Goal: Information Seeking & Learning: Learn about a topic

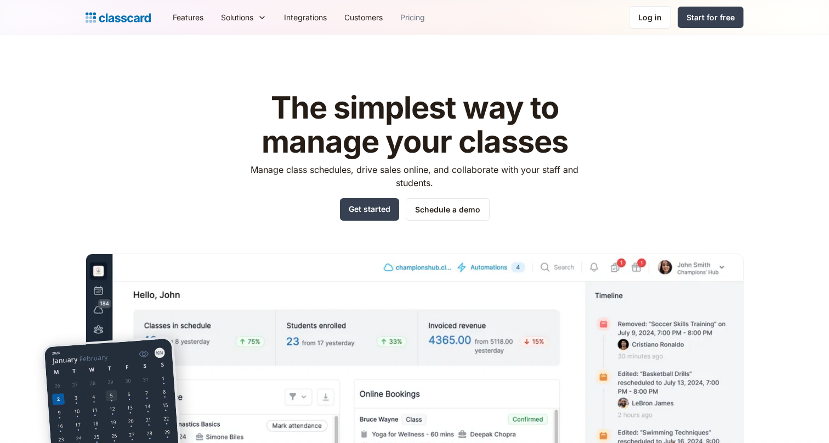
click at [419, 23] on link "Pricing" at bounding box center [413, 17] width 42 height 25
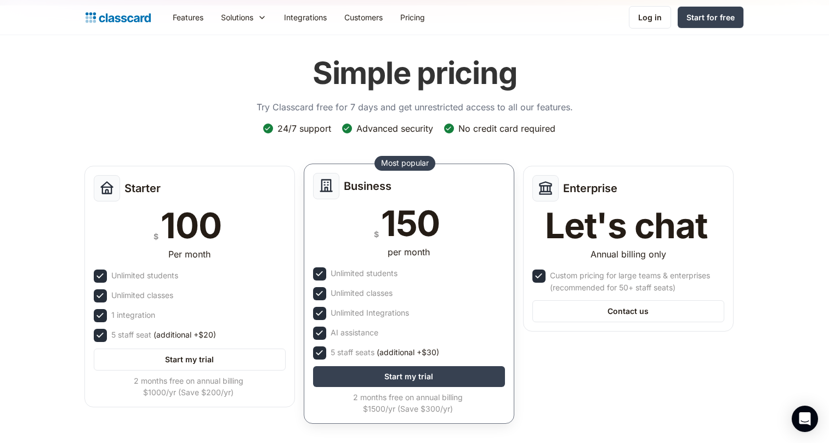
scroll to position [36, 0]
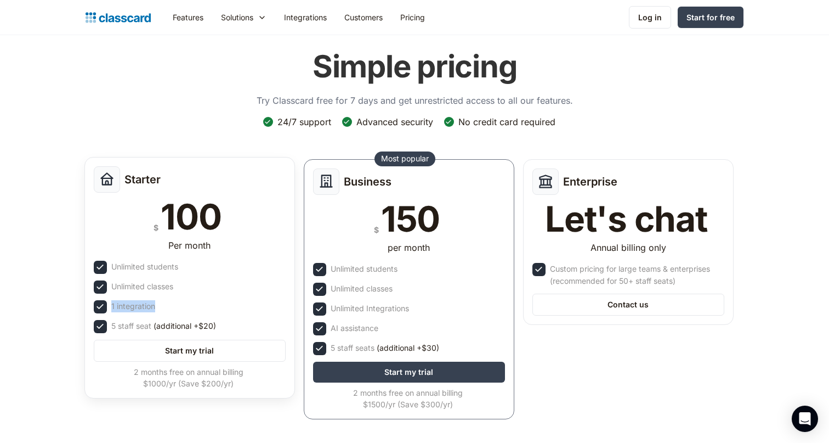
drag, startPoint x: 155, startPoint y: 305, endPoint x: 113, endPoint y: 307, distance: 42.3
click at [112, 306] on div "1 integration" at bounding box center [133, 306] width 44 height 12
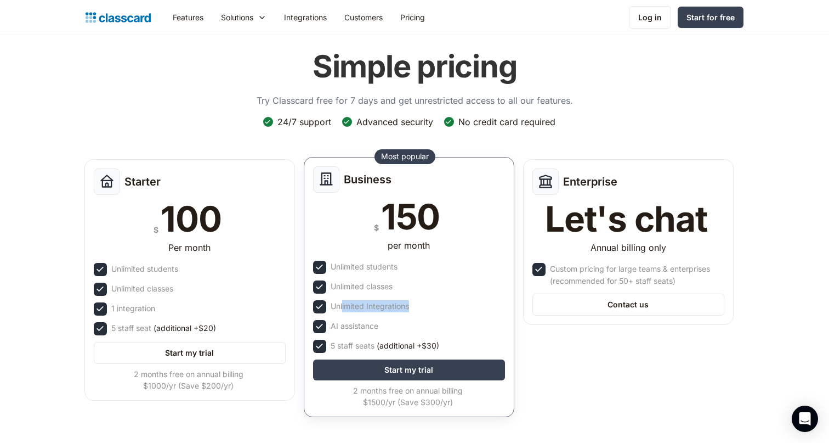
drag, startPoint x: 409, startPoint y: 307, endPoint x: 343, endPoint y: 306, distance: 66.4
click at [343, 306] on div "Unlimited Integrations" at bounding box center [409, 306] width 192 height 13
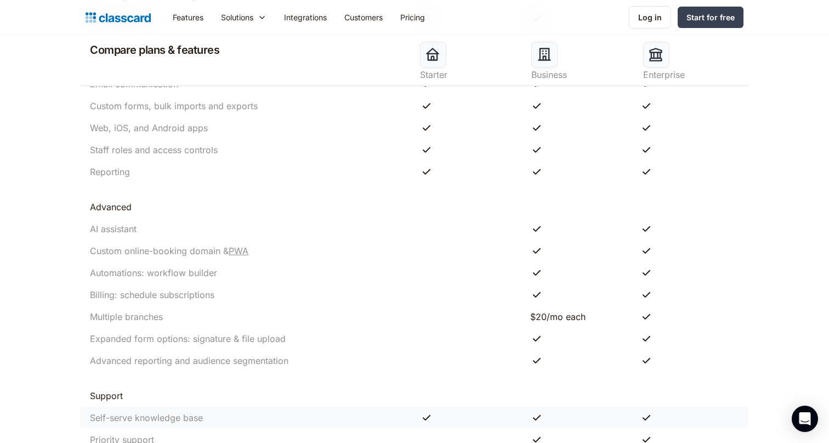
scroll to position [1012, 0]
drag, startPoint x: 229, startPoint y: 292, endPoint x: 91, endPoint y: 290, distance: 138.2
click at [91, 290] on div "Billing: schedule subscriptions" at bounding box center [249, 294] width 330 height 13
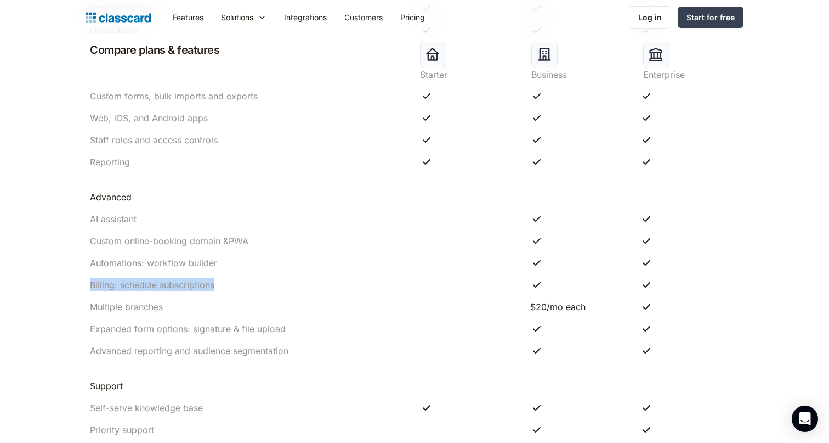
scroll to position [1027, 0]
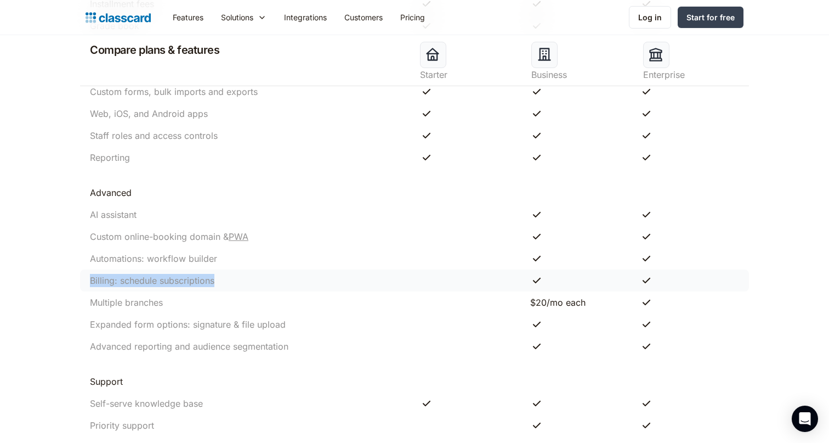
click at [134, 282] on div "Billing: schedule subscriptions" at bounding box center [152, 280] width 124 height 13
drag, startPoint x: 89, startPoint y: 282, endPoint x: 226, endPoint y: 281, distance: 137.1
click at [226, 281] on div "Billing: schedule subscriptions" at bounding box center [249, 280] width 330 height 13
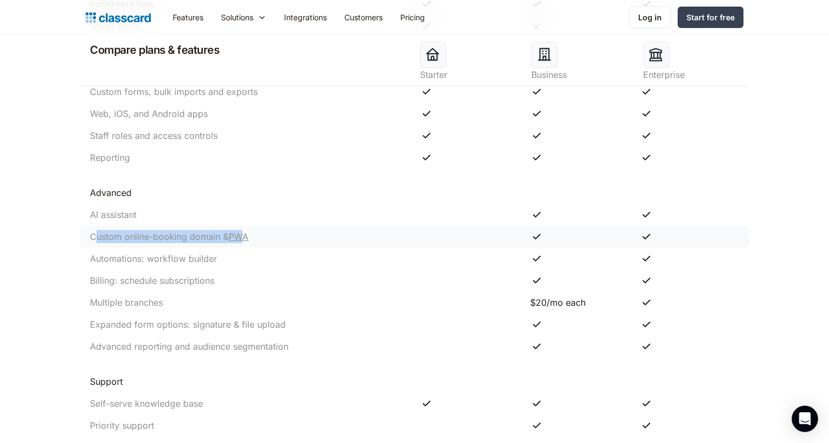
drag, startPoint x: 97, startPoint y: 235, endPoint x: 246, endPoint y: 237, distance: 149.7
click at [246, 237] on div "Custom online-booking domain & PWA" at bounding box center [169, 236] width 158 height 13
click at [118, 247] on div "Automations: workflow builder" at bounding box center [414, 258] width 669 height 22
drag, startPoint x: 92, startPoint y: 239, endPoint x: 255, endPoint y: 239, distance: 163.4
click at [255, 239] on div "Custom online-booking domain & PWA" at bounding box center [249, 236] width 330 height 13
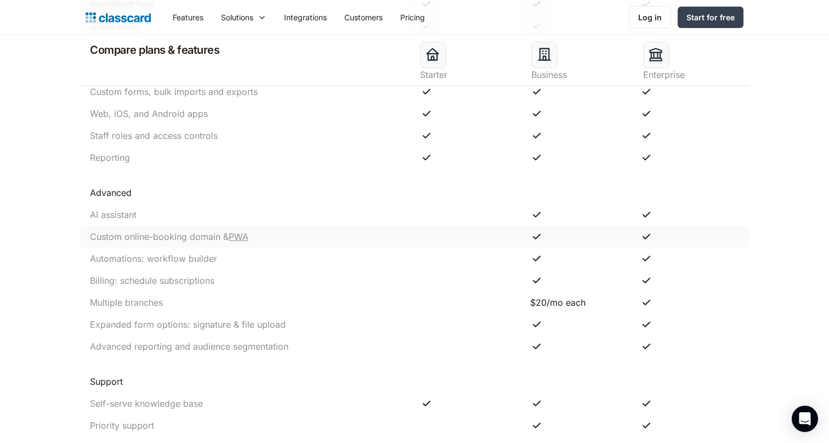
click at [255, 239] on div "Custom online-booking domain & PWA" at bounding box center [249, 236] width 330 height 13
drag, startPoint x: 252, startPoint y: 237, endPoint x: 83, endPoint y: 234, distance: 168.9
click at [83, 234] on div "Custom online-booking domain & PWA" at bounding box center [414, 236] width 669 height 22
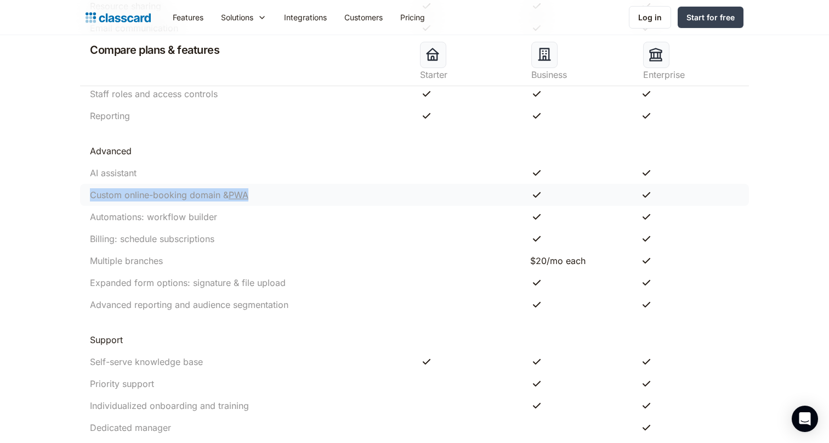
scroll to position [1081, 0]
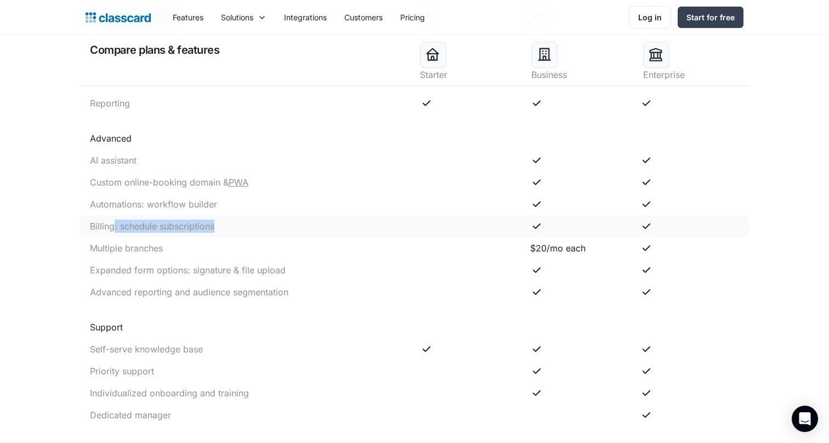
drag, startPoint x: 114, startPoint y: 224, endPoint x: 236, endPoint y: 219, distance: 121.8
click at [236, 219] on div "Billing: schedule subscriptions" at bounding box center [249, 225] width 330 height 13
drag, startPoint x: 259, startPoint y: 184, endPoint x: 90, endPoint y: 181, distance: 168.9
click at [90, 181] on div "Custom online-booking domain & PWA" at bounding box center [249, 181] width 330 height 13
click at [169, 165] on div "AI assistant" at bounding box center [249, 160] width 330 height 13
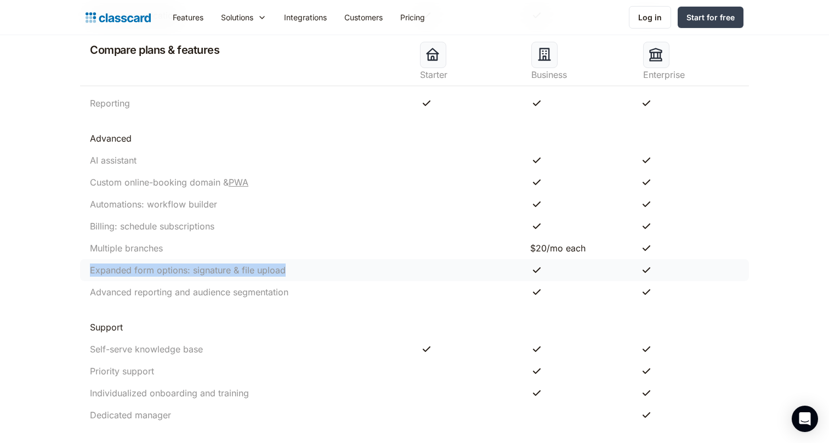
drag, startPoint x: 88, startPoint y: 270, endPoint x: 286, endPoint y: 267, distance: 198.0
click at [286, 267] on div "Expanded form options: signature & file upload" at bounding box center [249, 269] width 330 height 13
drag, startPoint x: 135, startPoint y: 299, endPoint x: 252, endPoint y: 295, distance: 116.9
click at [252, 295] on div "Advanced reporting and audience segmentation" at bounding box center [414, 292] width 669 height 22
click at [180, 291] on div "Advanced reporting and audience segmentation" at bounding box center [189, 291] width 199 height 13
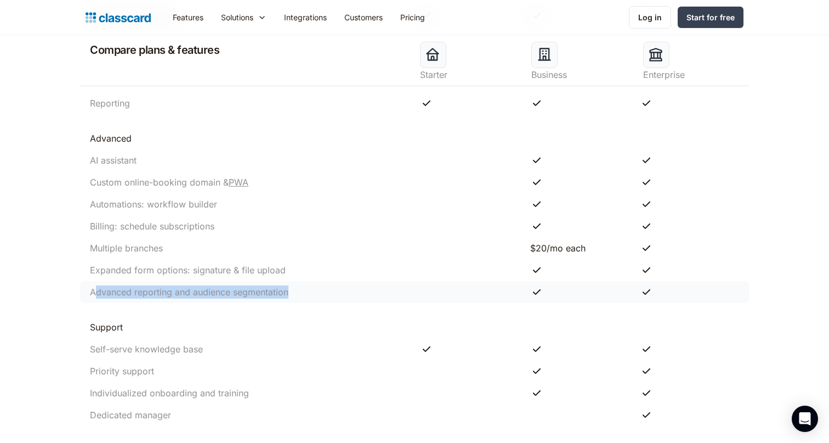
drag, startPoint x: 93, startPoint y: 292, endPoint x: 318, endPoint y: 288, distance: 224.9
click at [318, 288] on div "Advanced reporting and audience segmentation" at bounding box center [249, 291] width 330 height 13
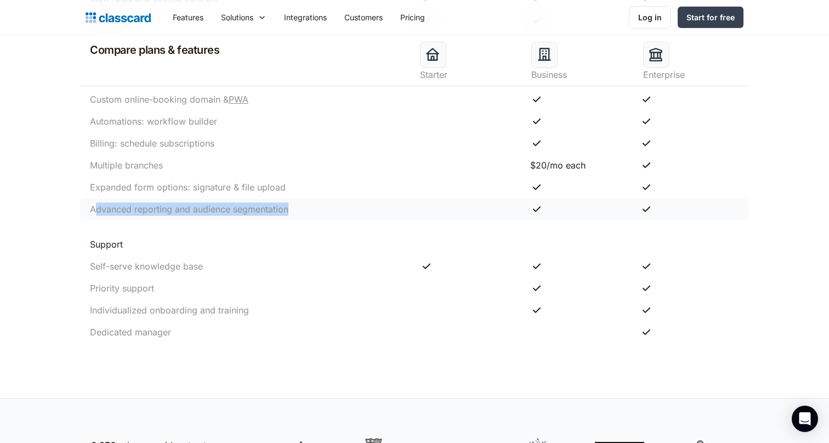
scroll to position [1135, 0]
